Goal: Task Accomplishment & Management: Complete application form

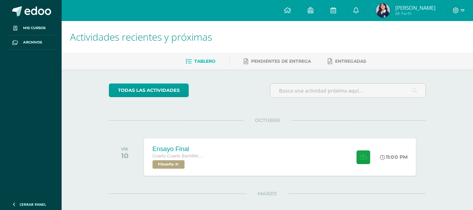
click at [185, 146] on div "Ensayo Final" at bounding box center [179, 148] width 53 height 7
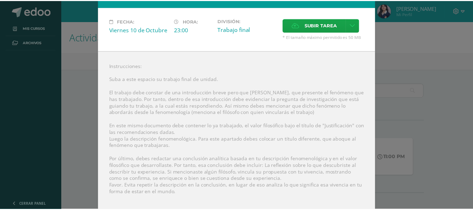
scroll to position [31, 0]
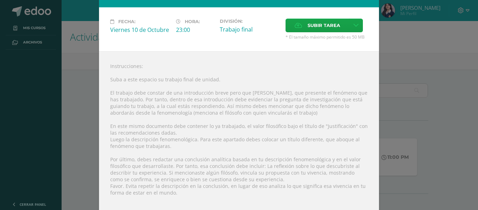
click at [396, 114] on div "Ensayo Final Filosofía Fecha: [DATE] Hora: 23:00 División: Trabajo final" at bounding box center [239, 142] width 473 height 346
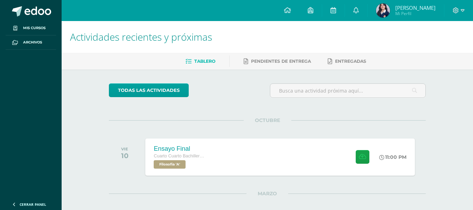
click at [229, 134] on div "OCTUBRE VIE 10 Ensayo Final Cuarto Cuarto Bachillerato en Ciencias y Letras con…" at bounding box center [267, 148] width 317 height 56
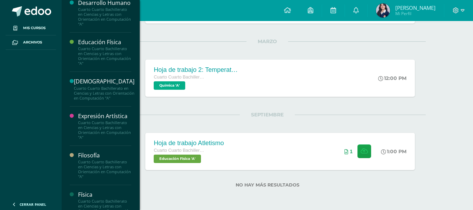
scroll to position [315, 0]
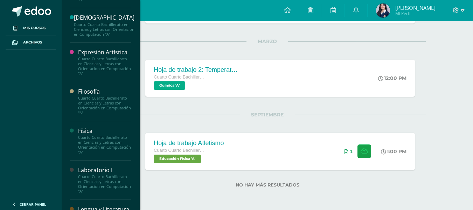
click at [96, 112] on div "Cuarto Cuarto Bachillerato en Ciencias y Letras con Orientación en Computación …" at bounding box center [104, 106] width 53 height 20
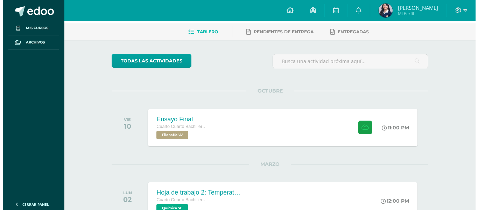
scroll to position [70, 0]
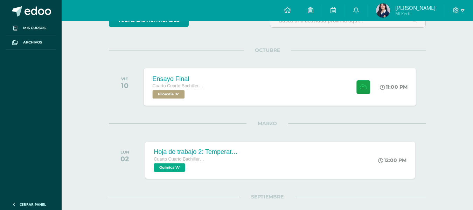
click at [169, 90] on div "Cuarto Cuarto Bachillerato en Ciencias y Letras con Orientación en Computación" at bounding box center [179, 86] width 53 height 8
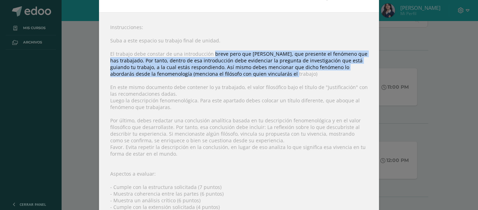
drag, startPoint x: 209, startPoint y: 53, endPoint x: 357, endPoint y: 76, distance: 149.5
click at [357, 76] on div "Instrucciones: Suba a este espacio su trabajo final de unidad. El trabajo debe …" at bounding box center [239, 144] width 280 height 264
copy div "breve pero que [PERSON_NAME], que presente el fenómeno que has trabajado. Por t…"
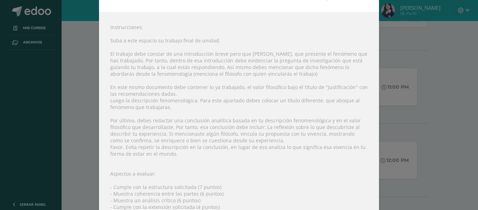
click at [288, 133] on div "Instrucciones: Suba a este espacio su trabajo final de unidad. El trabajo debe …" at bounding box center [239, 144] width 280 height 264
click at [135, 120] on div "Instrucciones: Suba a este espacio su trabajo final de unidad. El trabajo debe …" at bounding box center [239, 144] width 280 height 264
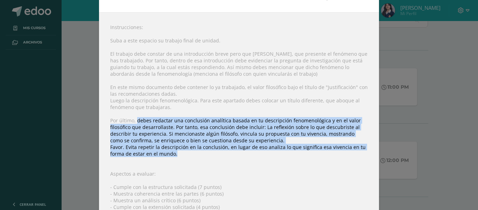
drag, startPoint x: 135, startPoint y: 120, endPoint x: 290, endPoint y: 154, distance: 159.7
click at [290, 154] on div "Instrucciones: Suba a este espacio su trabajo final de unidad. El trabajo debe …" at bounding box center [239, 144] width 280 height 264
copy div "debes redactar una conclusión analítica basada en tu descripción fenomenológica…"
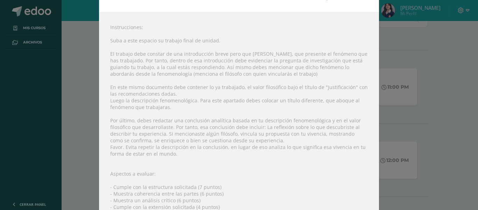
drag, startPoint x: 395, startPoint y: 74, endPoint x: 357, endPoint y: 51, distance: 44.3
click at [392, 72] on div "Ensayo Final Filosofía Fecha: [DATE] Hora: 23:00 División: Trabajo final" at bounding box center [239, 103] width 473 height 346
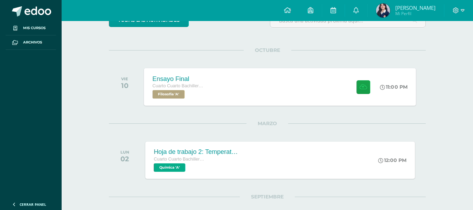
click at [233, 94] on div "Ensayo Final Cuarto Cuarto Bachillerato en Ciencias y Letras con Orientación en…" at bounding box center [280, 86] width 272 height 37
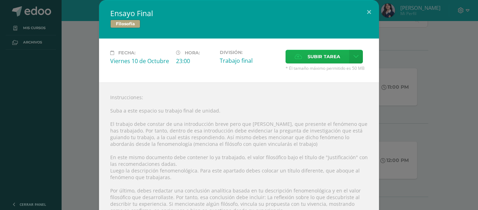
click at [300, 55] on label "Subir tarea" at bounding box center [318, 57] width 64 height 14
click at [0, 0] on input "Subir tarea" at bounding box center [0, 0] width 0 height 0
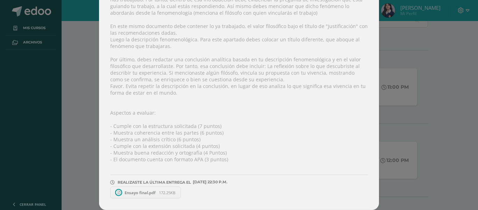
scroll to position [131, 0]
